Goal: Task Accomplishment & Management: Use online tool/utility

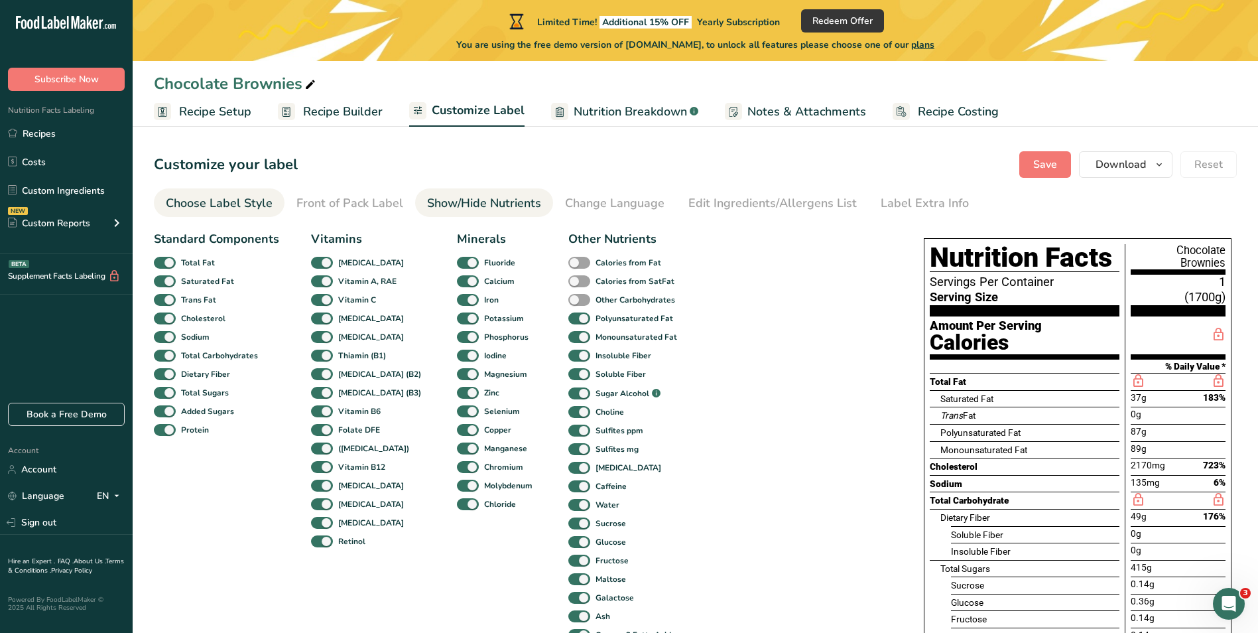
click at [219, 207] on div "Choose Label Style" at bounding box center [219, 203] width 107 height 18
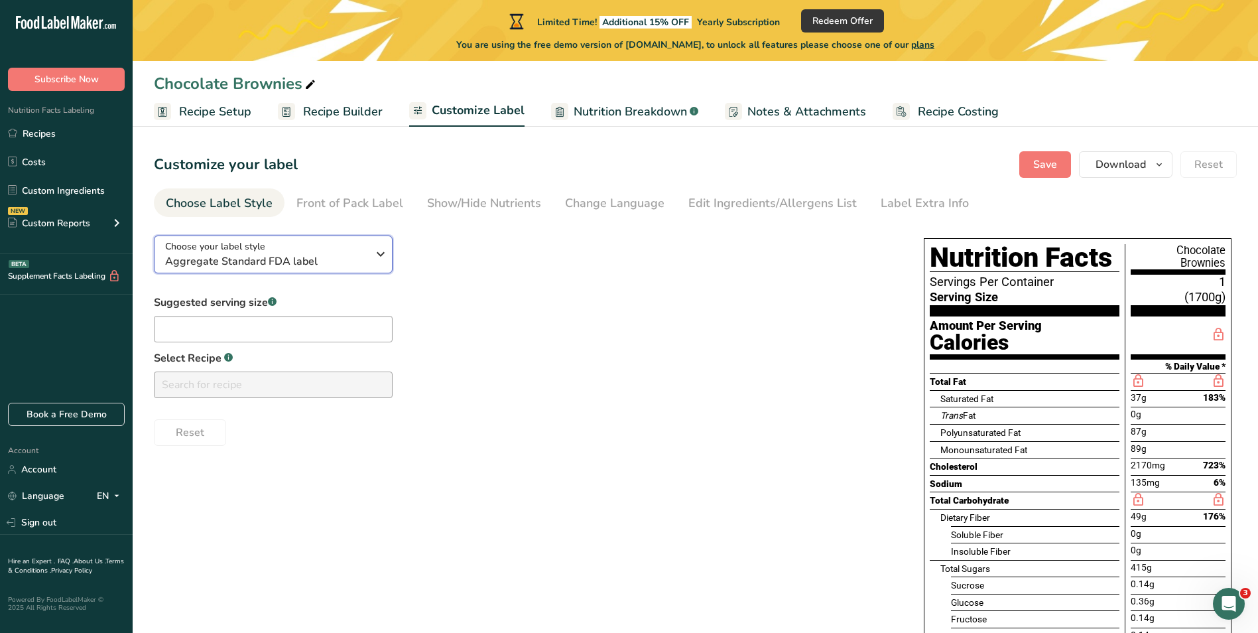
click at [381, 257] on icon "button" at bounding box center [381, 254] width 16 height 24
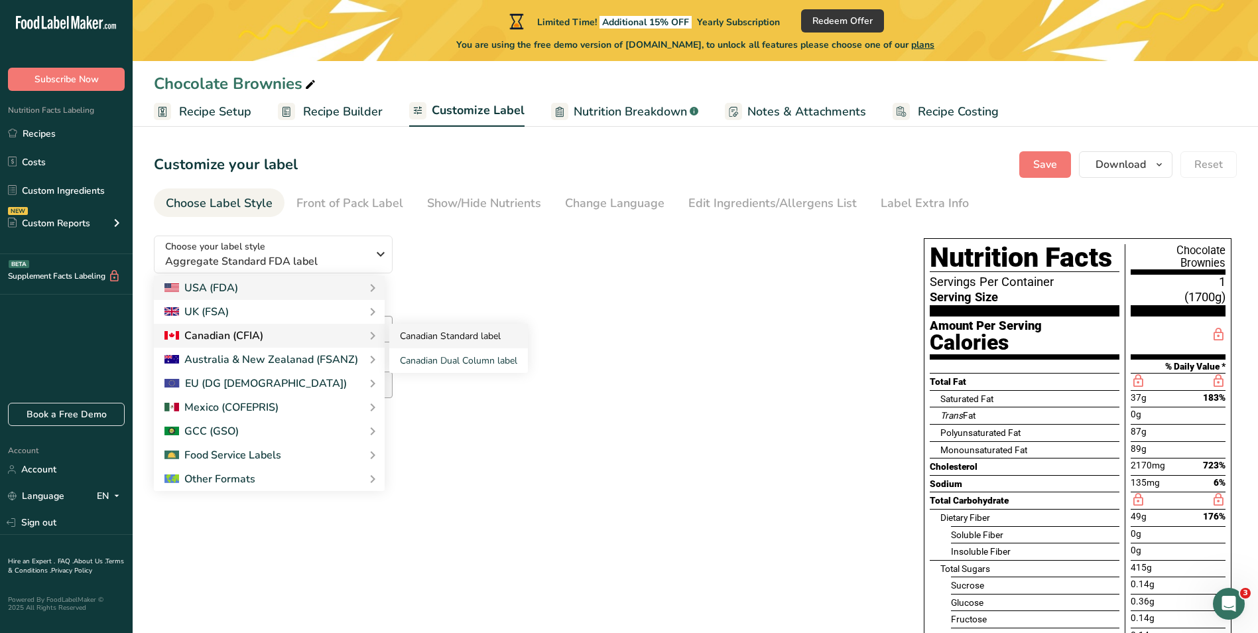
click at [438, 332] on link "Canadian Standard label" at bounding box center [458, 336] width 139 height 25
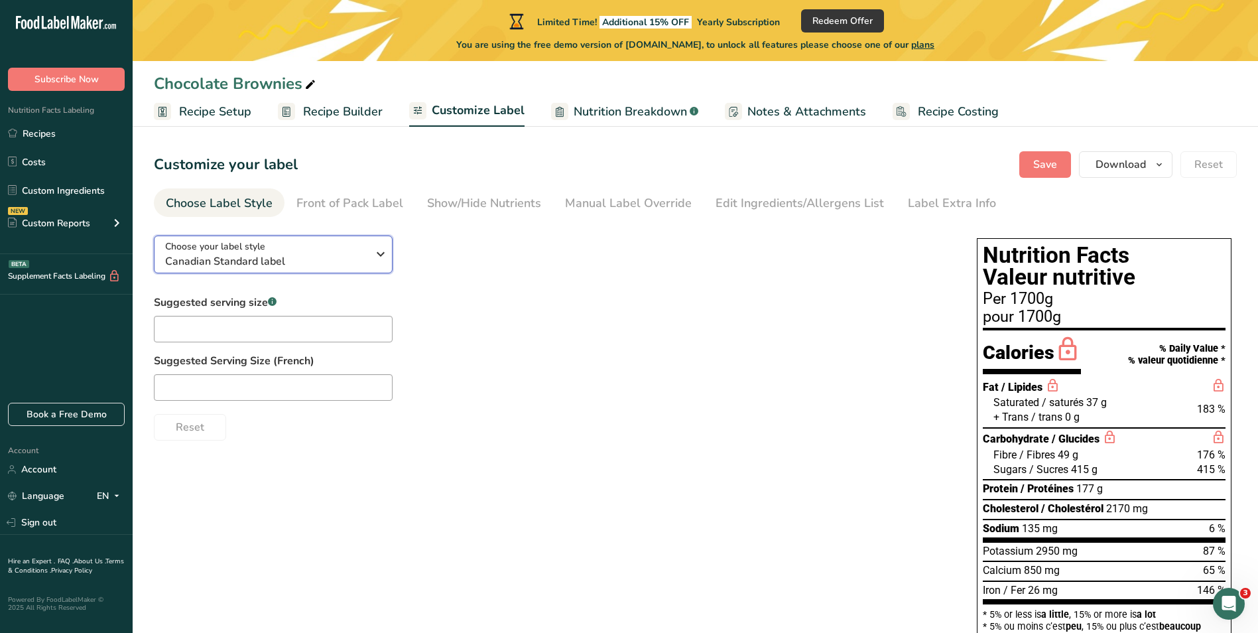
click at [269, 261] on span "Canadian Standard label" at bounding box center [266, 261] width 202 height 16
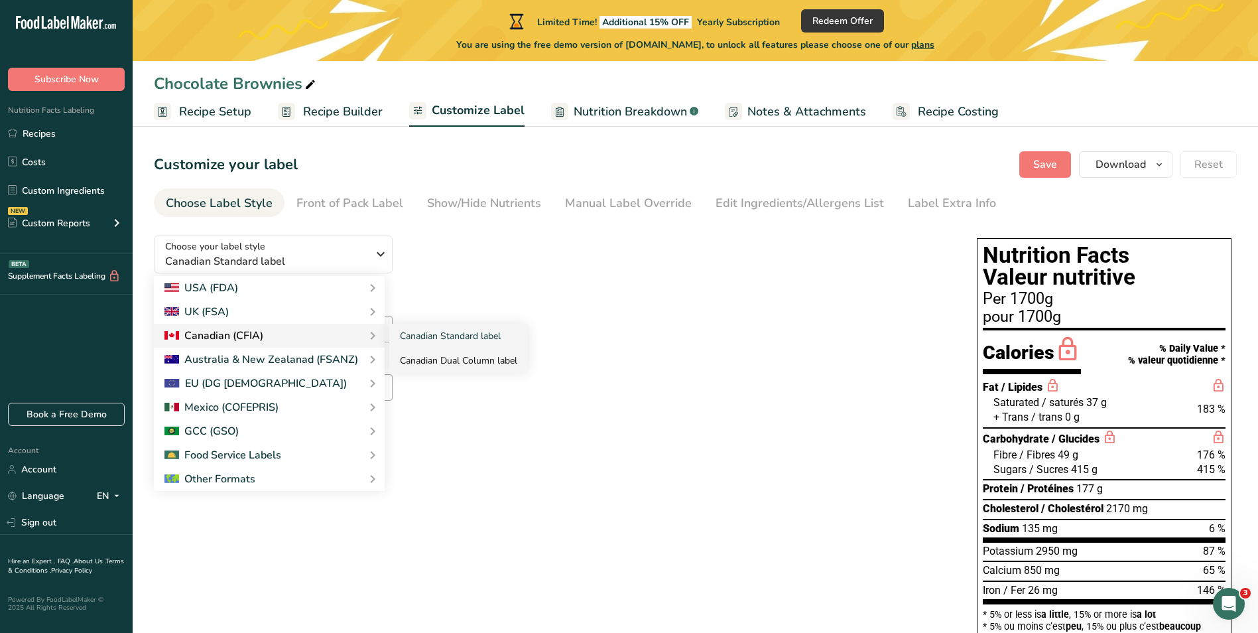
click at [440, 358] on link "Canadian Dual Column label" at bounding box center [458, 360] width 139 height 25
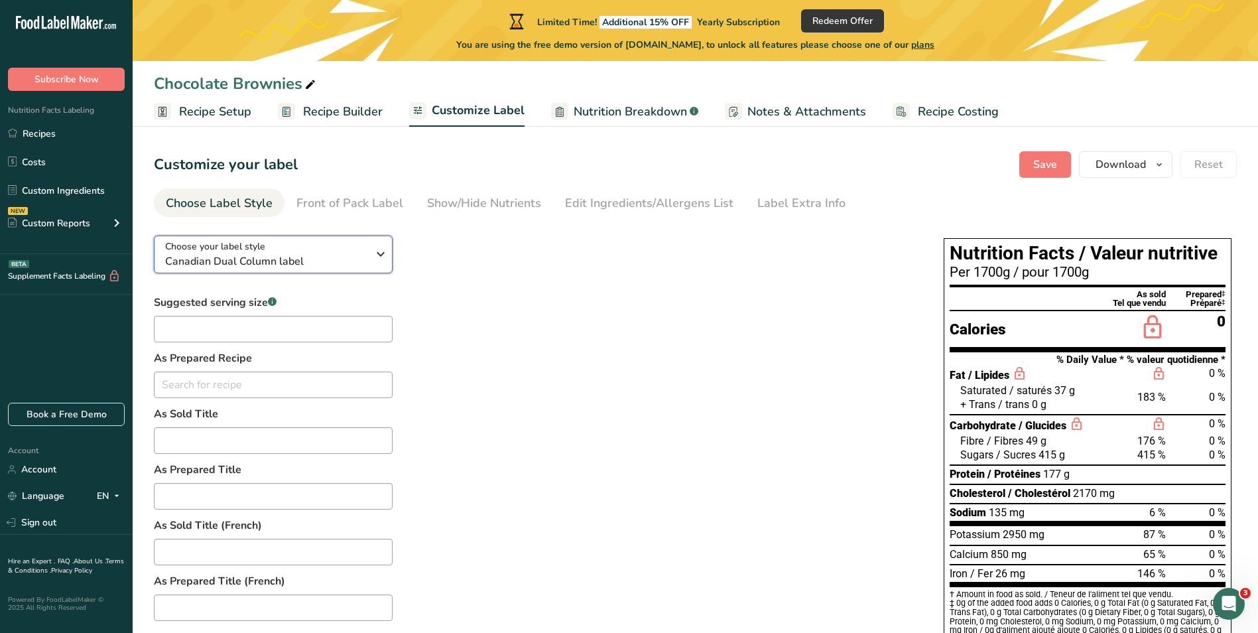
click at [369, 255] on div "Choose your label style Canadian Dual Column label" at bounding box center [271, 254] width 212 height 30
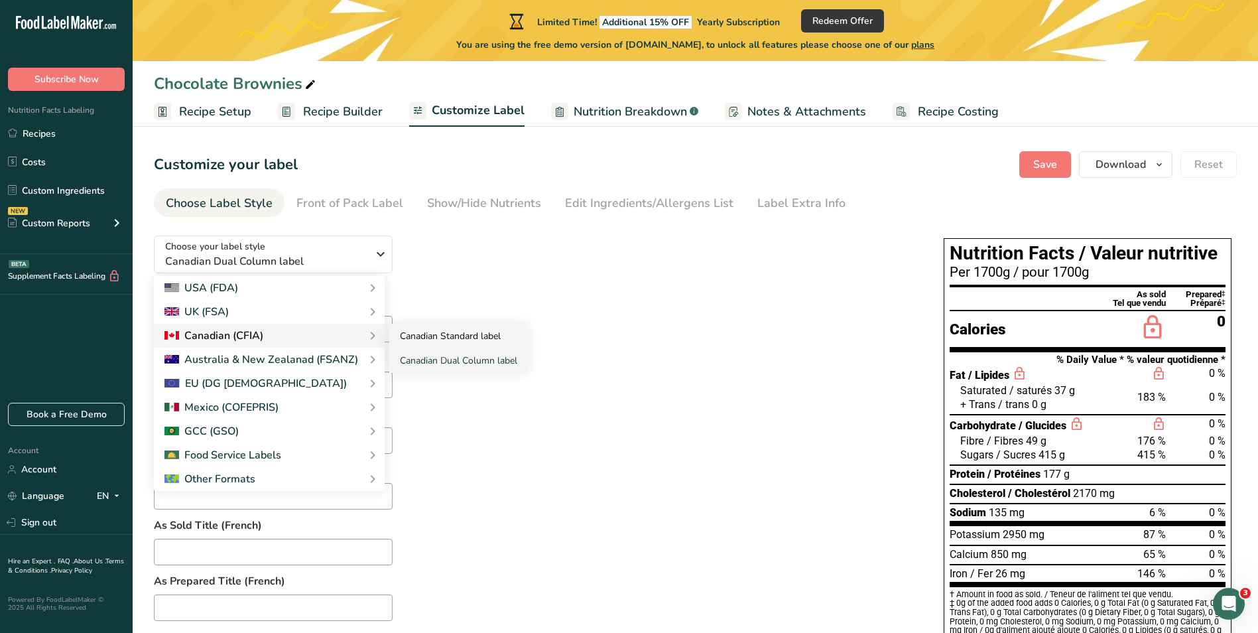
click at [461, 332] on link "Canadian Standard label" at bounding box center [458, 336] width 139 height 25
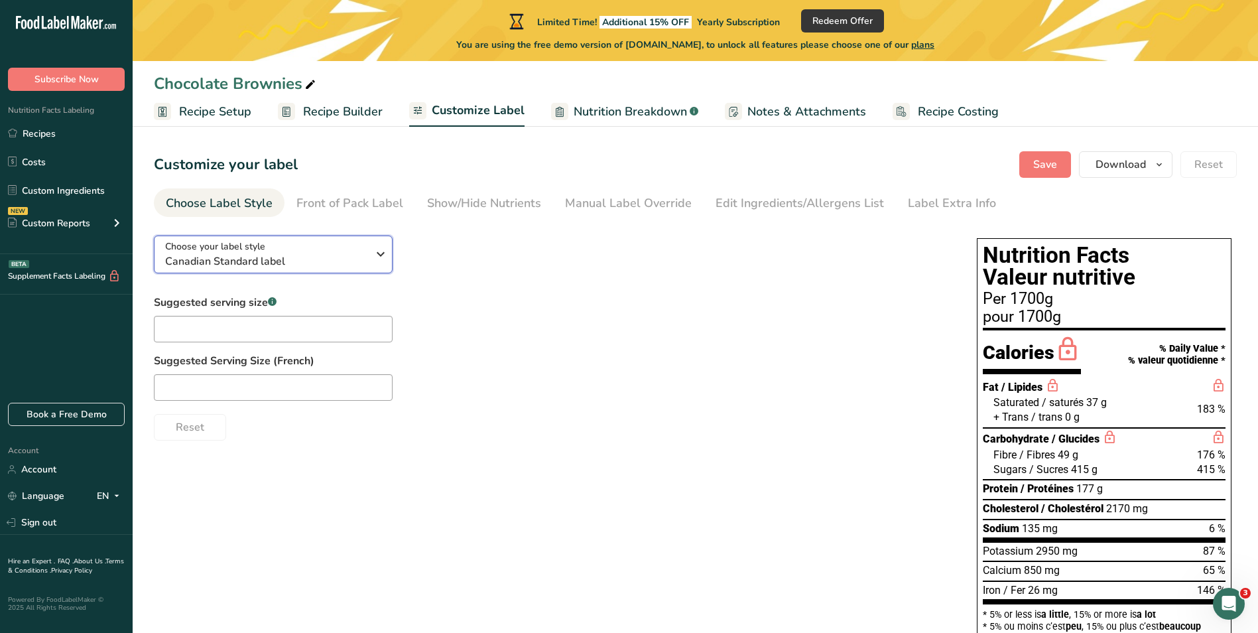
click at [382, 247] on icon "button" at bounding box center [381, 254] width 16 height 24
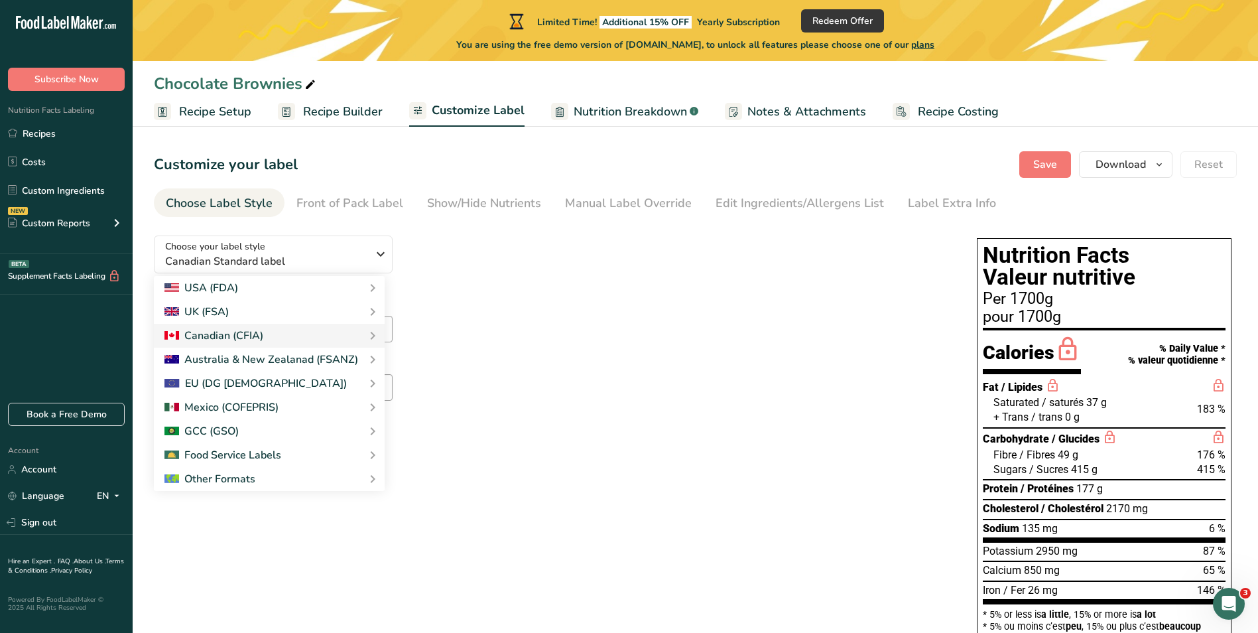
click at [789, 342] on div "Suggested serving size .a-a{fill:#347362;}.b-a{fill:#fff;} Suggested Serving Si…" at bounding box center [552, 367] width 796 height 146
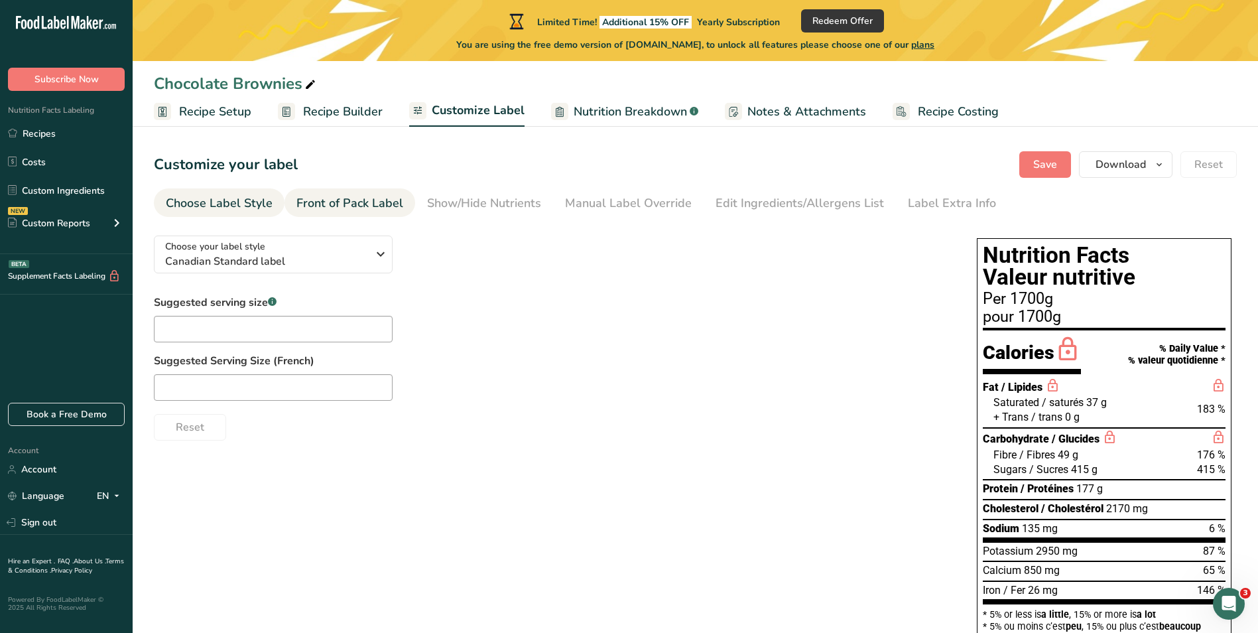
click at [341, 196] on div "Front of Pack Label" at bounding box center [349, 203] width 107 height 18
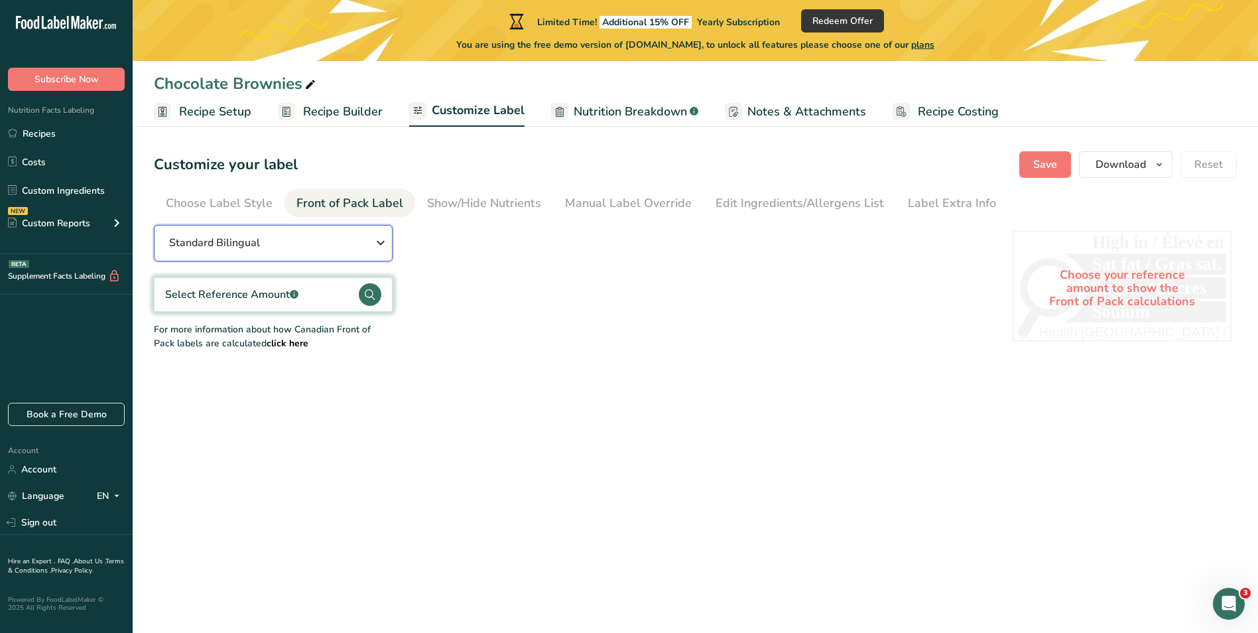
click at [375, 239] on icon "button" at bounding box center [381, 243] width 16 height 24
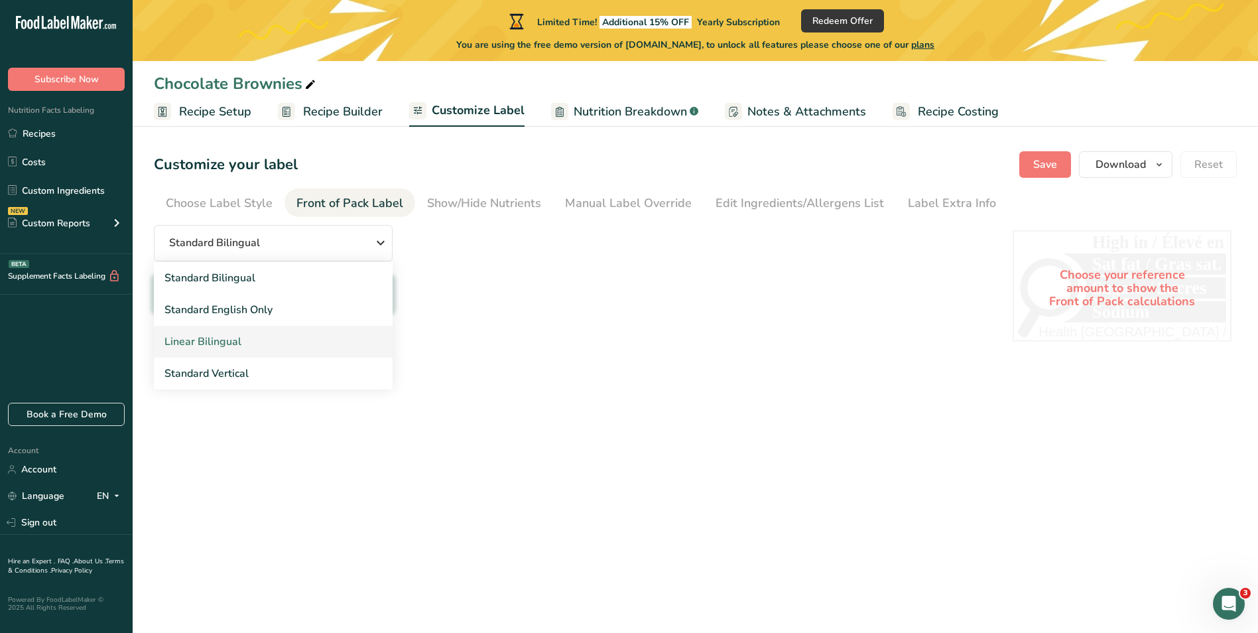
click at [294, 336] on link "Linear Bilingual" at bounding box center [273, 342] width 239 height 32
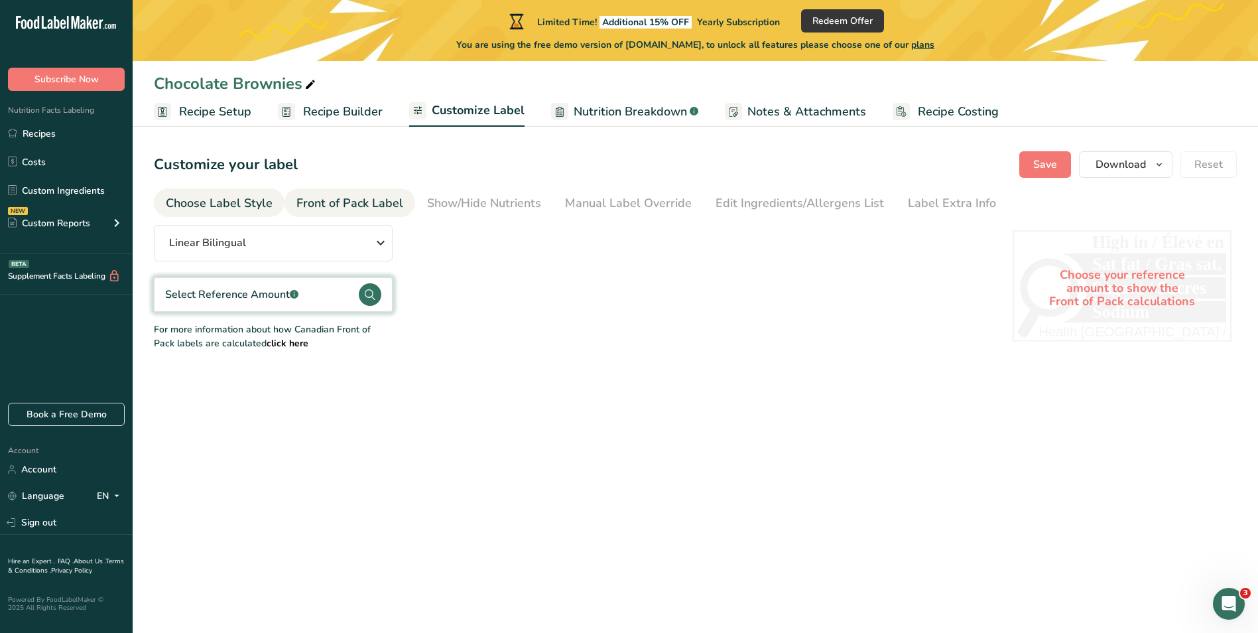
click at [247, 201] on div "Choose Label Style" at bounding box center [219, 203] width 107 height 18
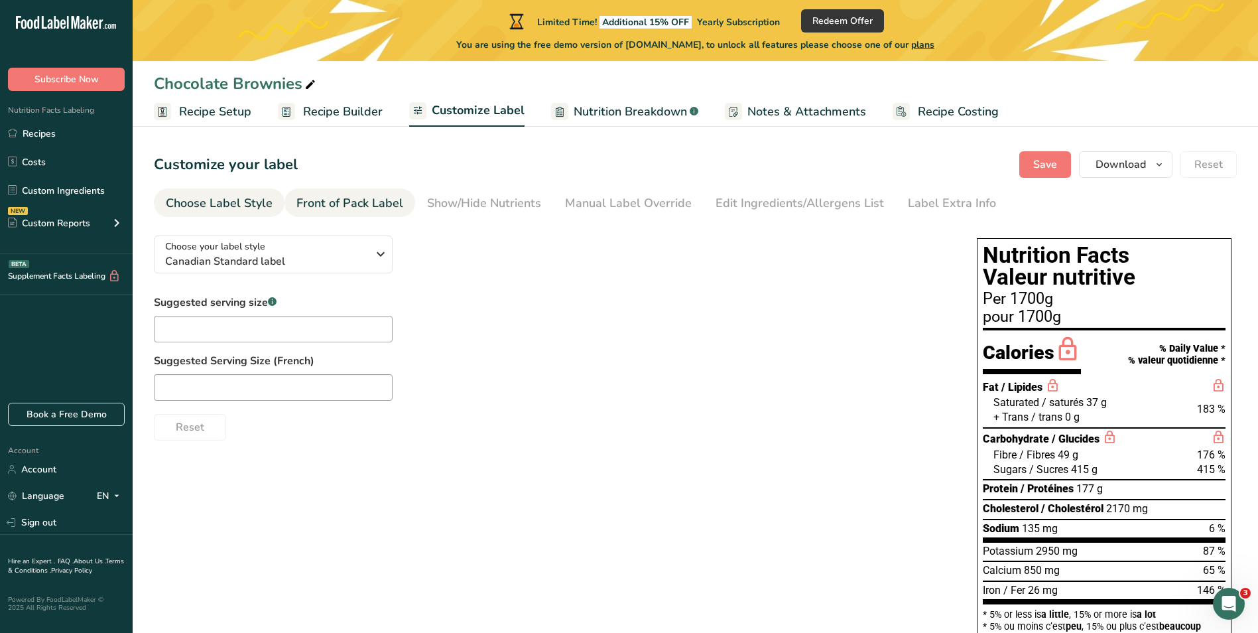
click at [372, 210] on div "Front of Pack Label" at bounding box center [349, 203] width 107 height 18
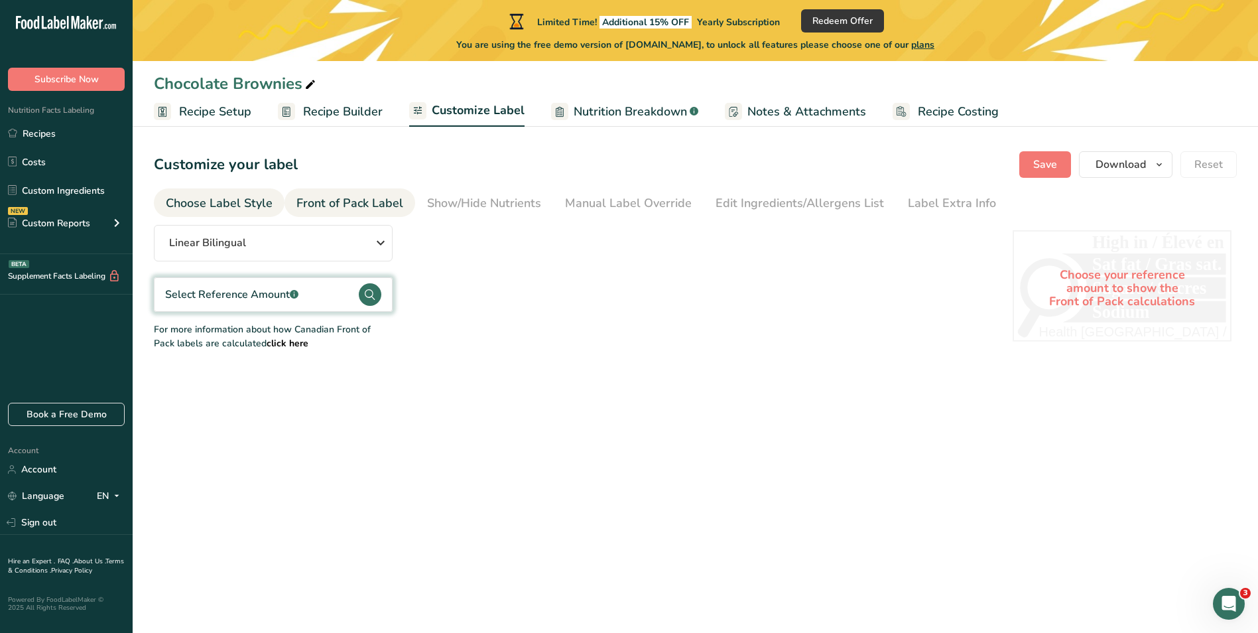
click at [211, 209] on div "Choose Label Style" at bounding box center [219, 203] width 107 height 18
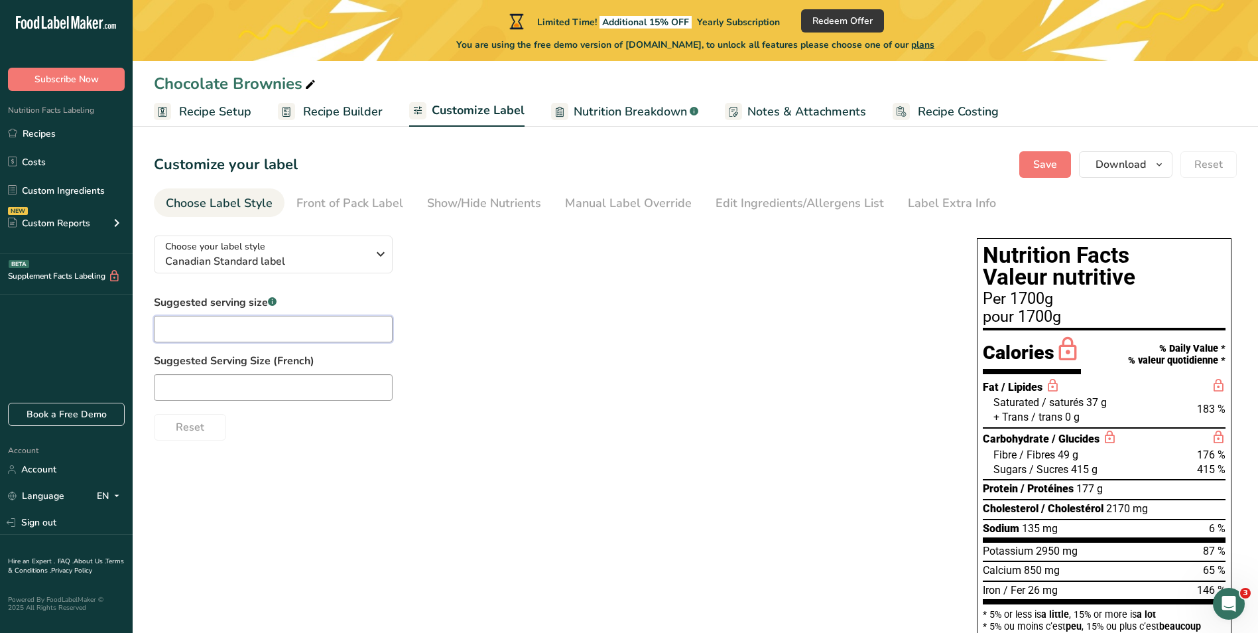
click at [202, 329] on input "text" at bounding box center [273, 329] width 239 height 27
type input "1"
click at [203, 385] on input "text" at bounding box center [273, 387] width 239 height 27
type input "1"
click at [345, 204] on div "Front of Pack Label" at bounding box center [349, 203] width 107 height 18
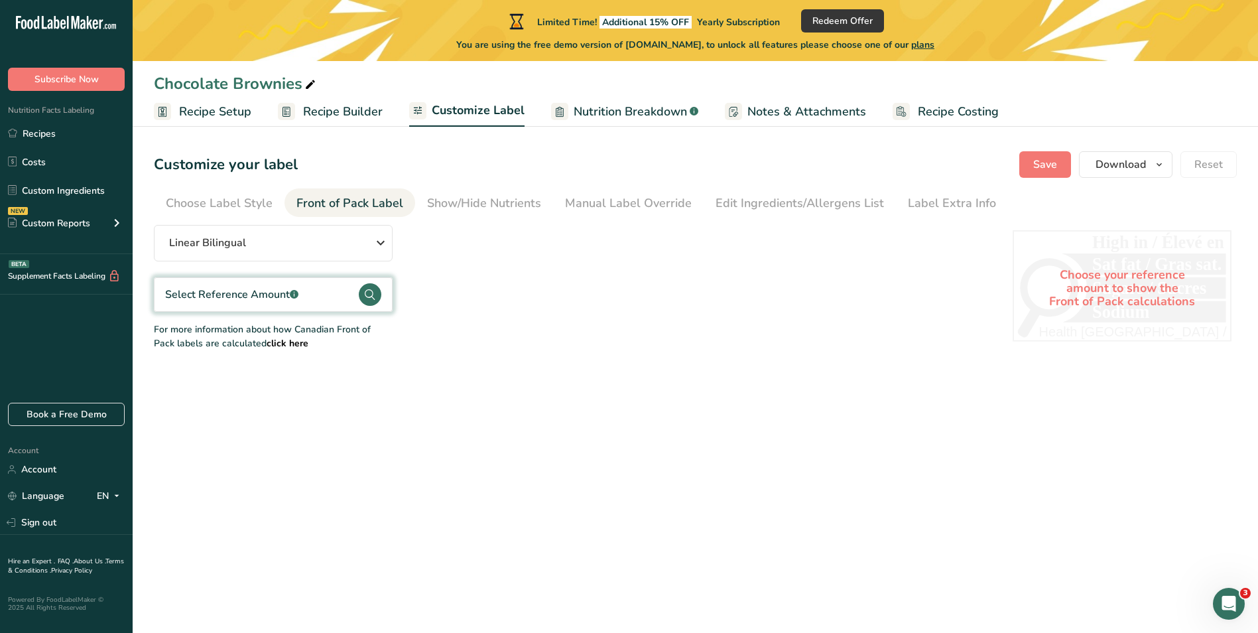
click at [243, 298] on div "Select Reference Amount .a-a{fill:#347362;}.b-a{fill:#fff;}" at bounding box center [231, 294] width 133 height 16
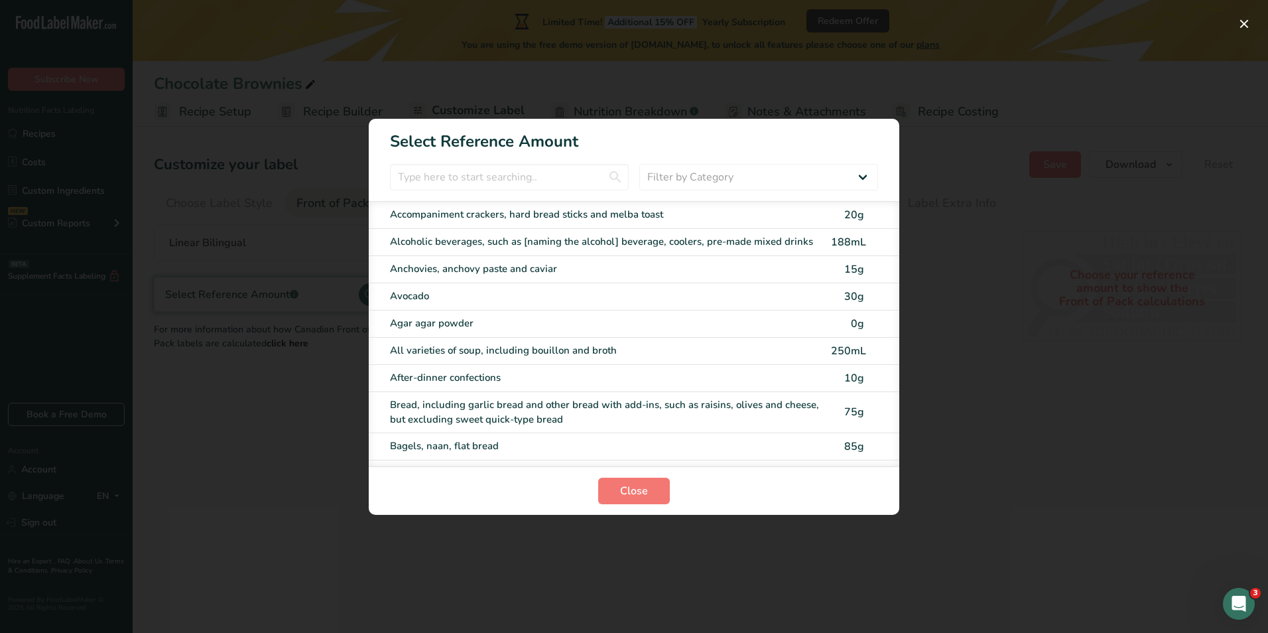
click at [965, 249] on div "FOP Category Selection Modal" at bounding box center [634, 316] width 1268 height 633
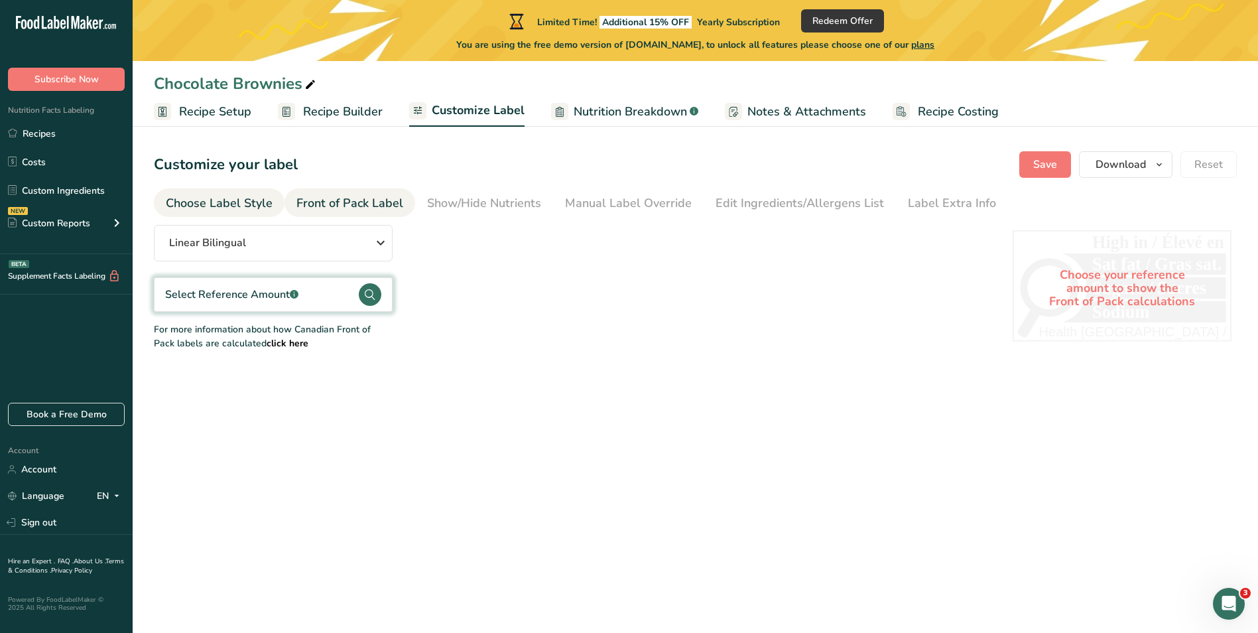
click at [256, 202] on div "Choose Label Style" at bounding box center [219, 203] width 107 height 18
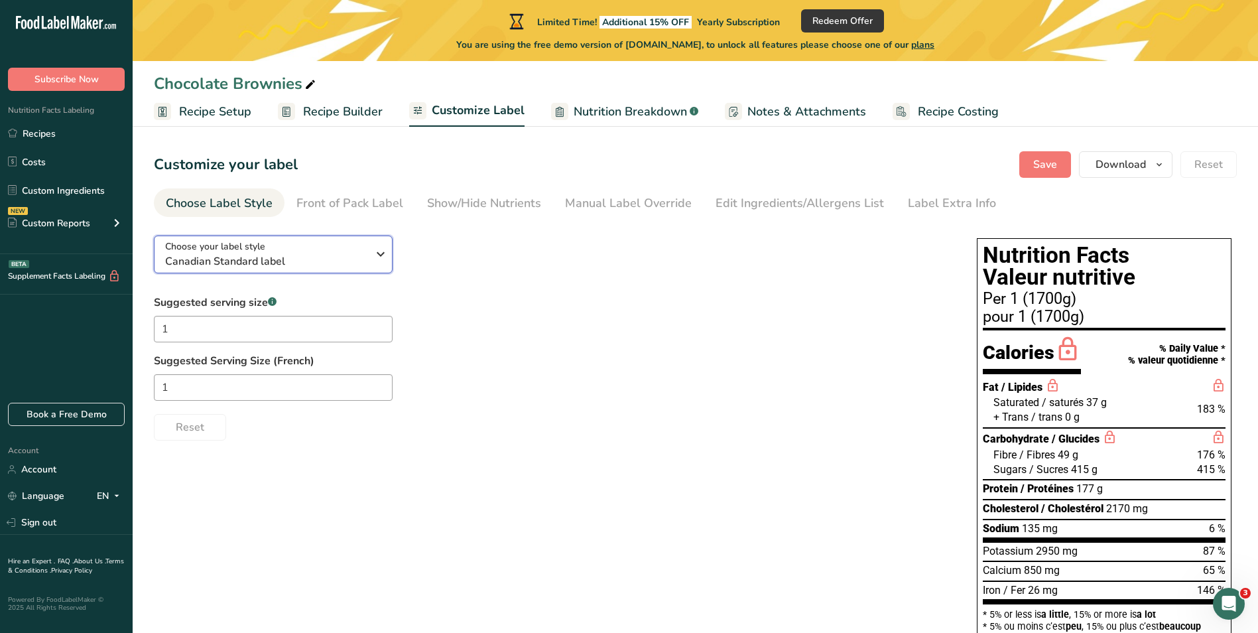
click at [384, 259] on icon "button" at bounding box center [381, 254] width 16 height 24
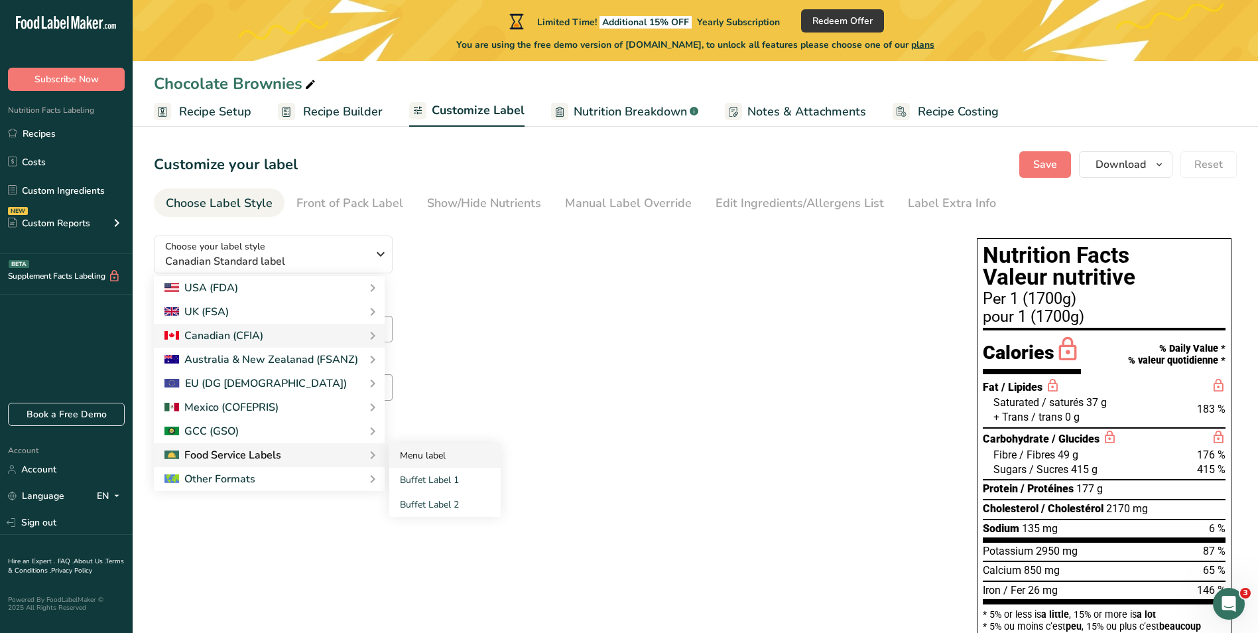
click at [414, 457] on link "Menu label" at bounding box center [444, 455] width 111 height 25
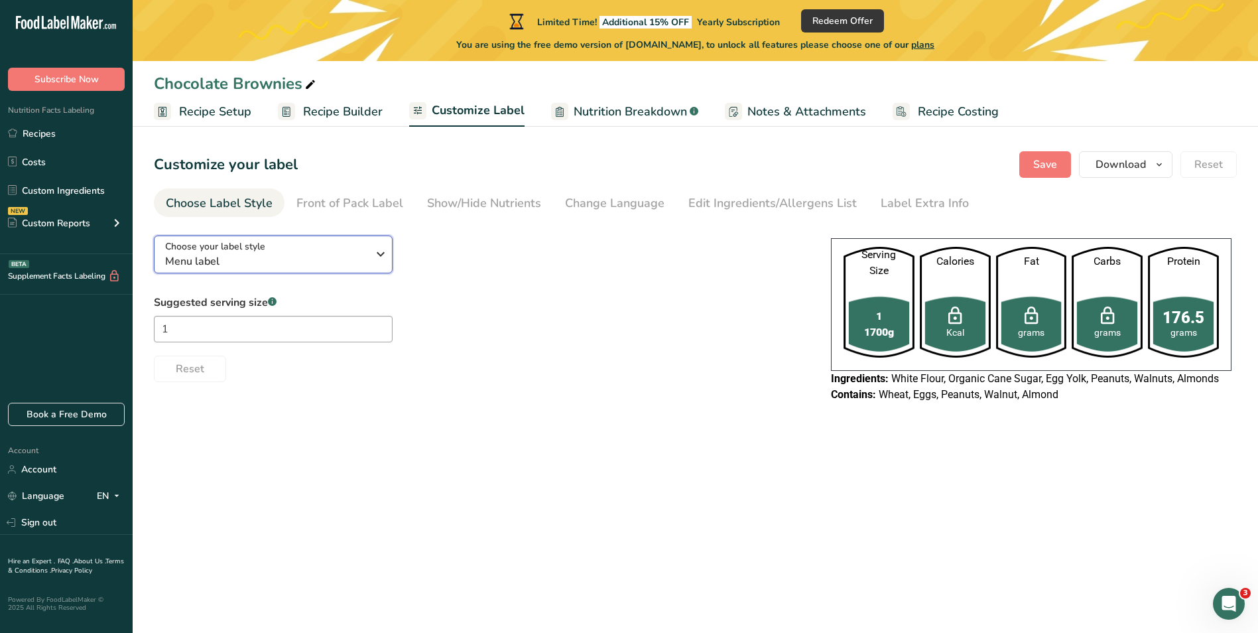
click at [378, 248] on icon "button" at bounding box center [381, 254] width 16 height 24
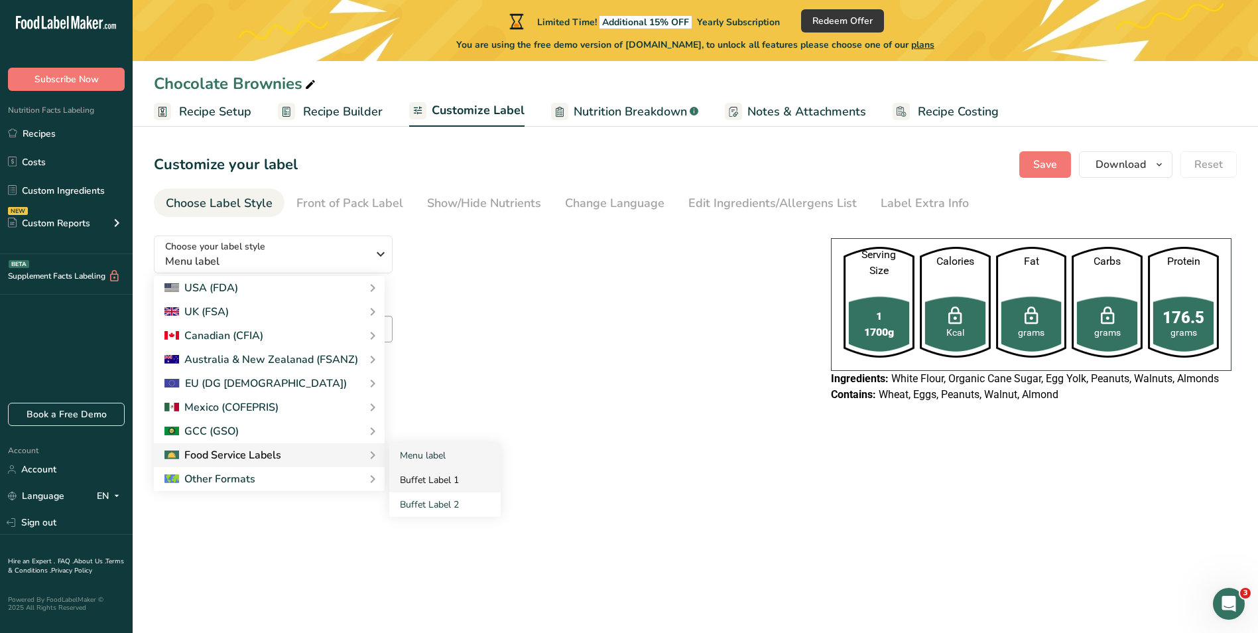
click at [425, 475] on link "Buffet Label 1" at bounding box center [444, 479] width 111 height 25
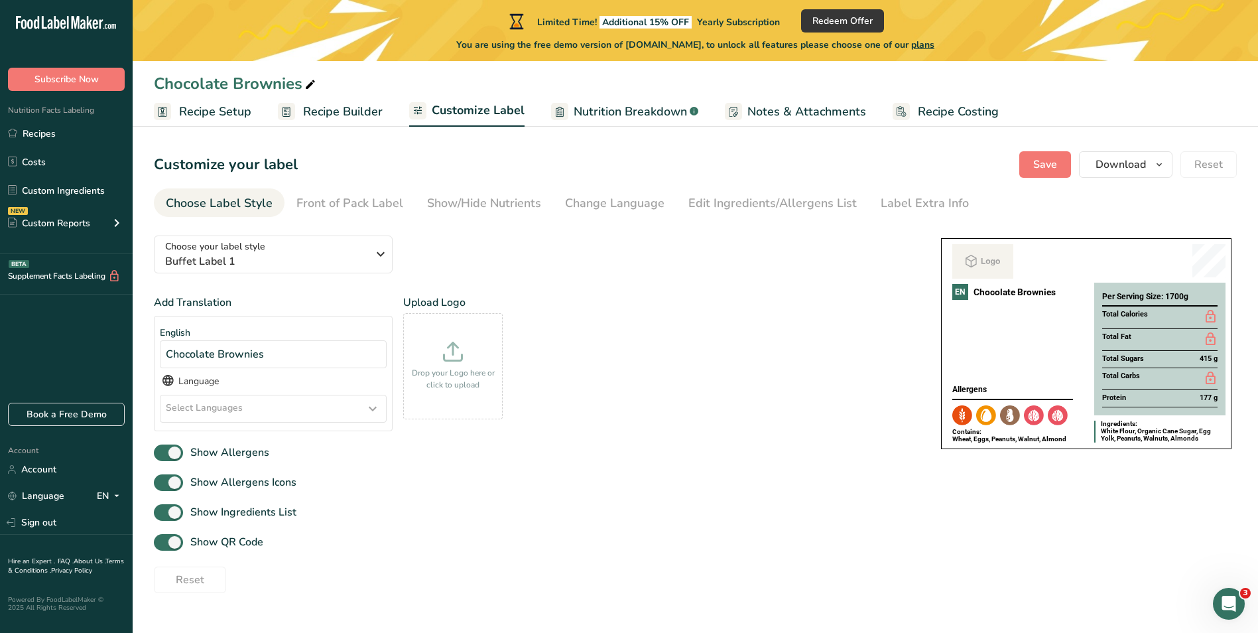
click at [372, 407] on icon at bounding box center [373, 409] width 16 height 24
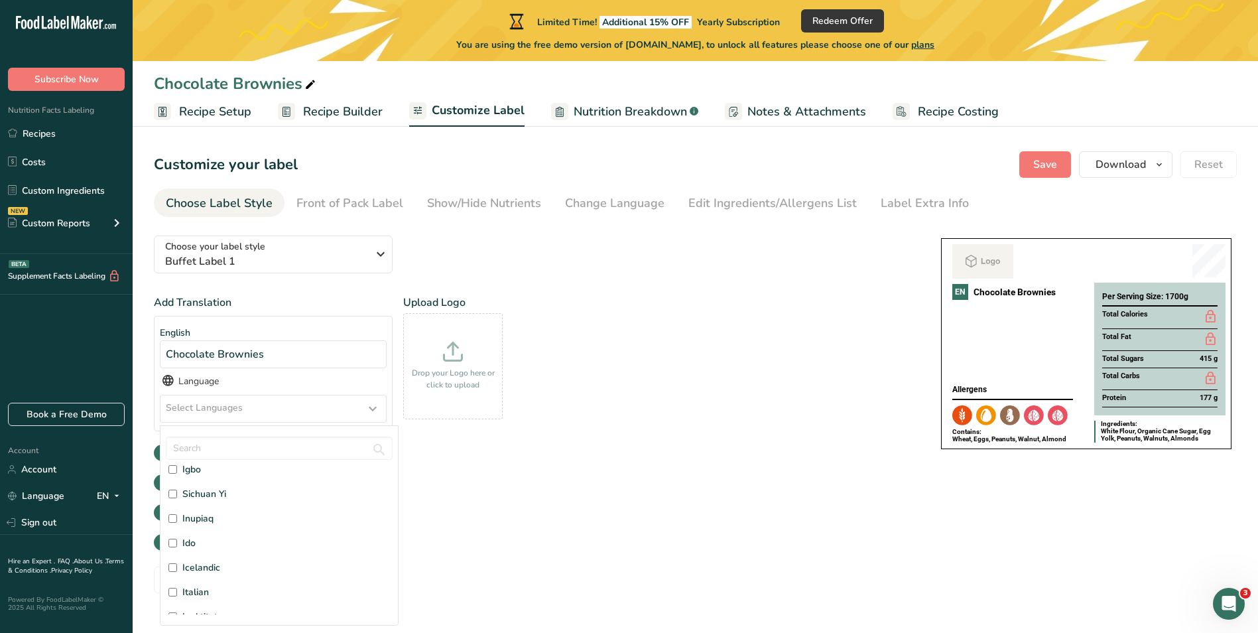
scroll to position [885, 0]
click at [567, 486] on div "Show Allergens Icons" at bounding box center [534, 482] width 761 height 22
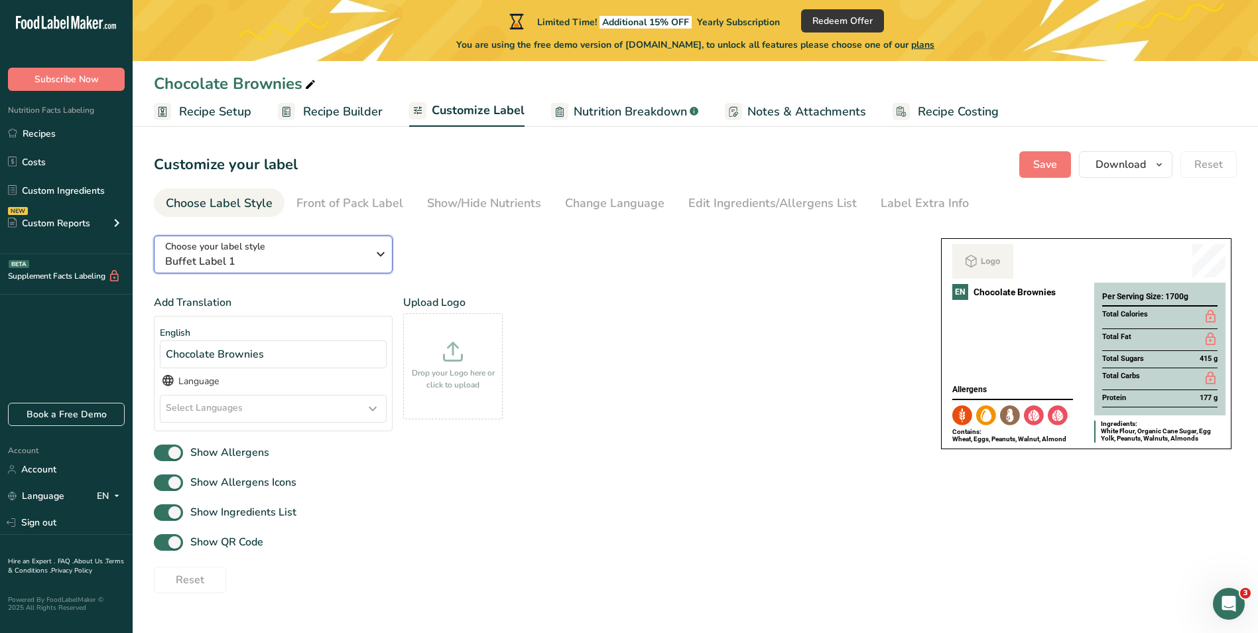
click at [367, 249] on div "Choose your label style Buffet Label 1" at bounding box center [271, 254] width 212 height 30
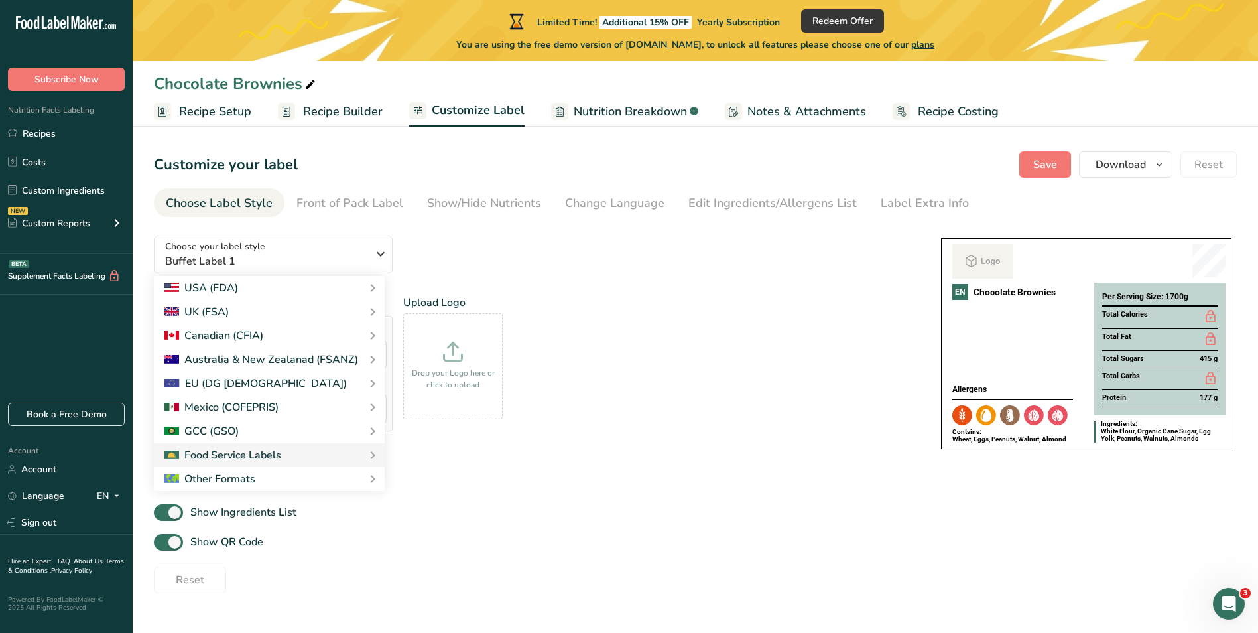
click at [709, 416] on div "Add Translation English Chocolate Brownies Language Select Languages Afar [GEOG…" at bounding box center [534, 367] width 761 height 147
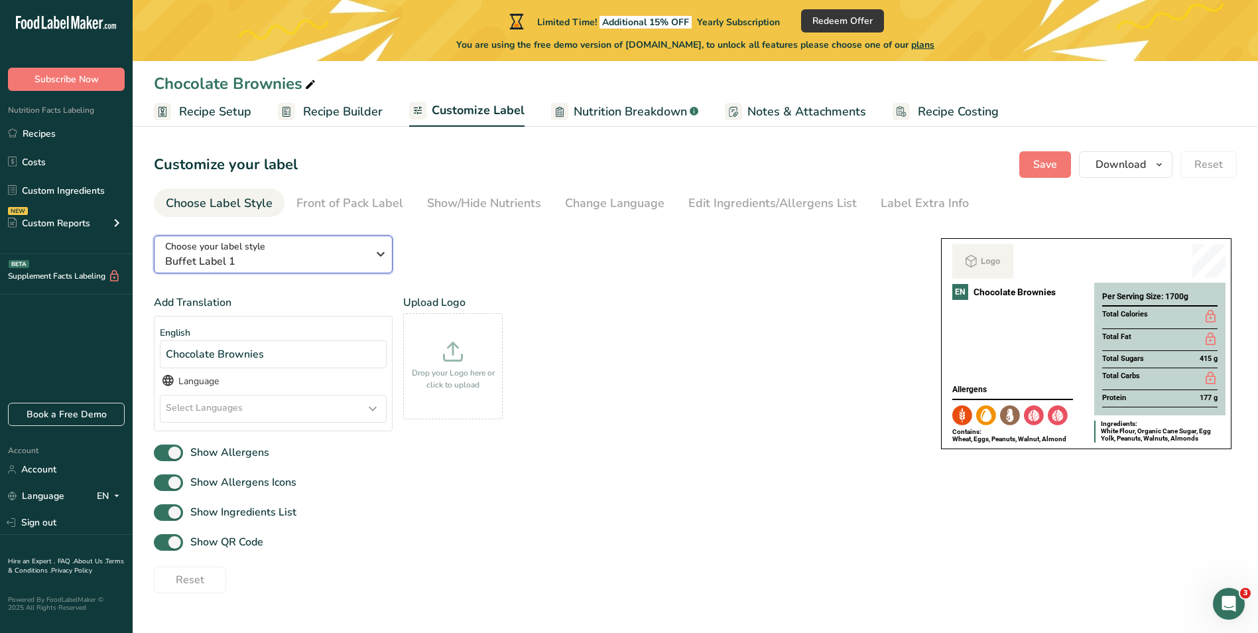
click at [373, 255] on icon "button" at bounding box center [381, 254] width 16 height 24
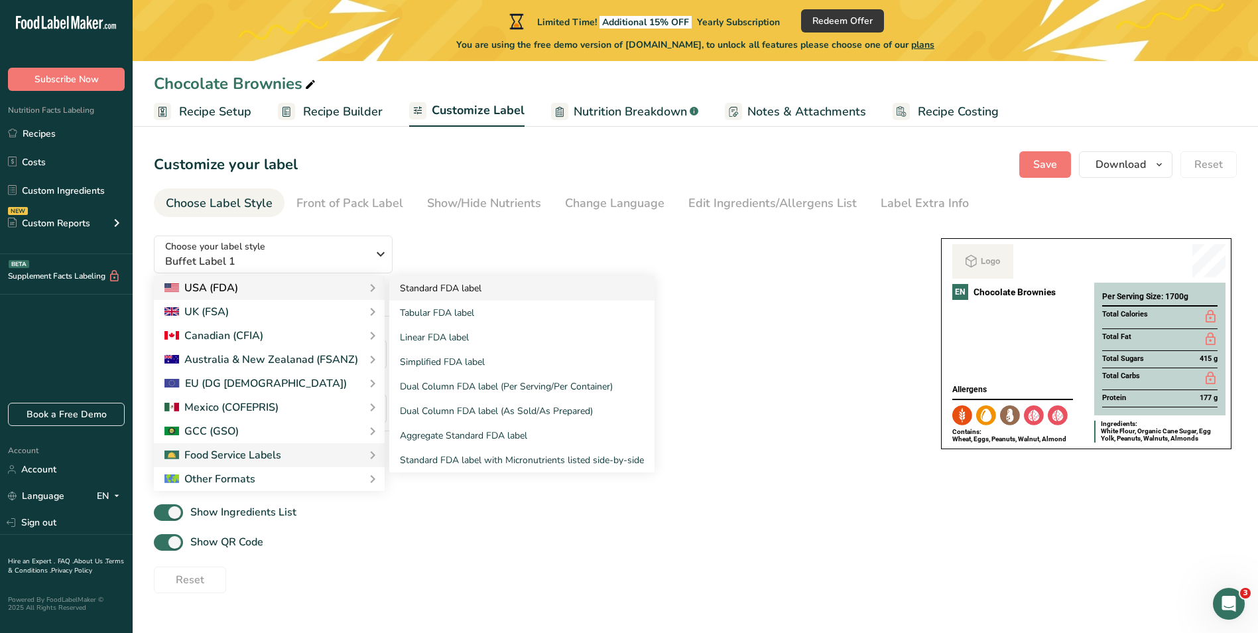
click at [448, 288] on link "Standard FDA label" at bounding box center [521, 288] width 265 height 25
